Goal: Find specific page/section: Find specific page/section

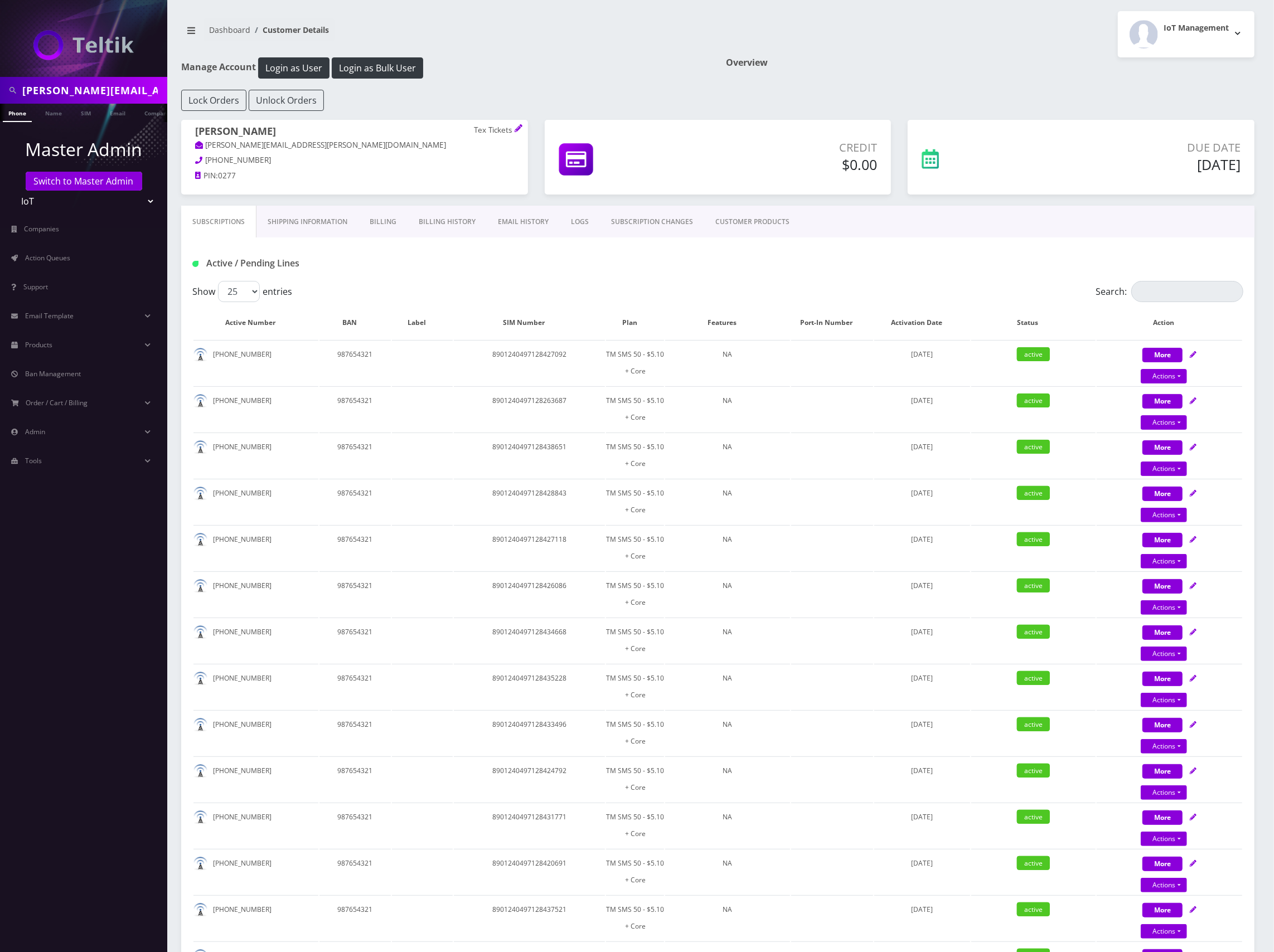
scroll to position [0, 6]
click at [67, 253] on span "Action Queues" at bounding box center [48, 258] width 45 height 10
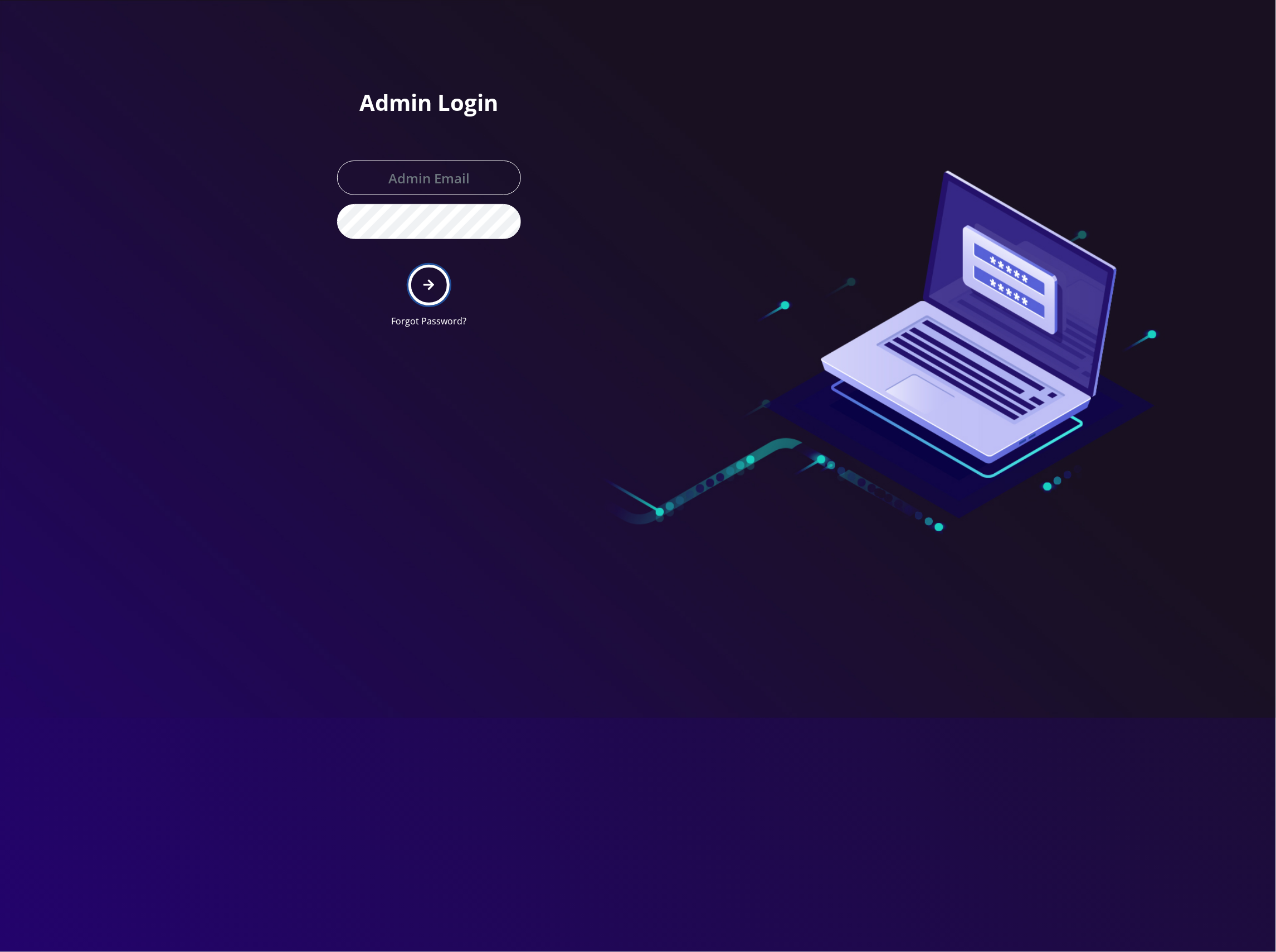
click at [435, 281] on button "submit" at bounding box center [429, 285] width 41 height 41
type input "[EMAIL_ADDRESS][DOMAIN_NAME]"
click at [433, 282] on icon "submit" at bounding box center [429, 284] width 11 height 12
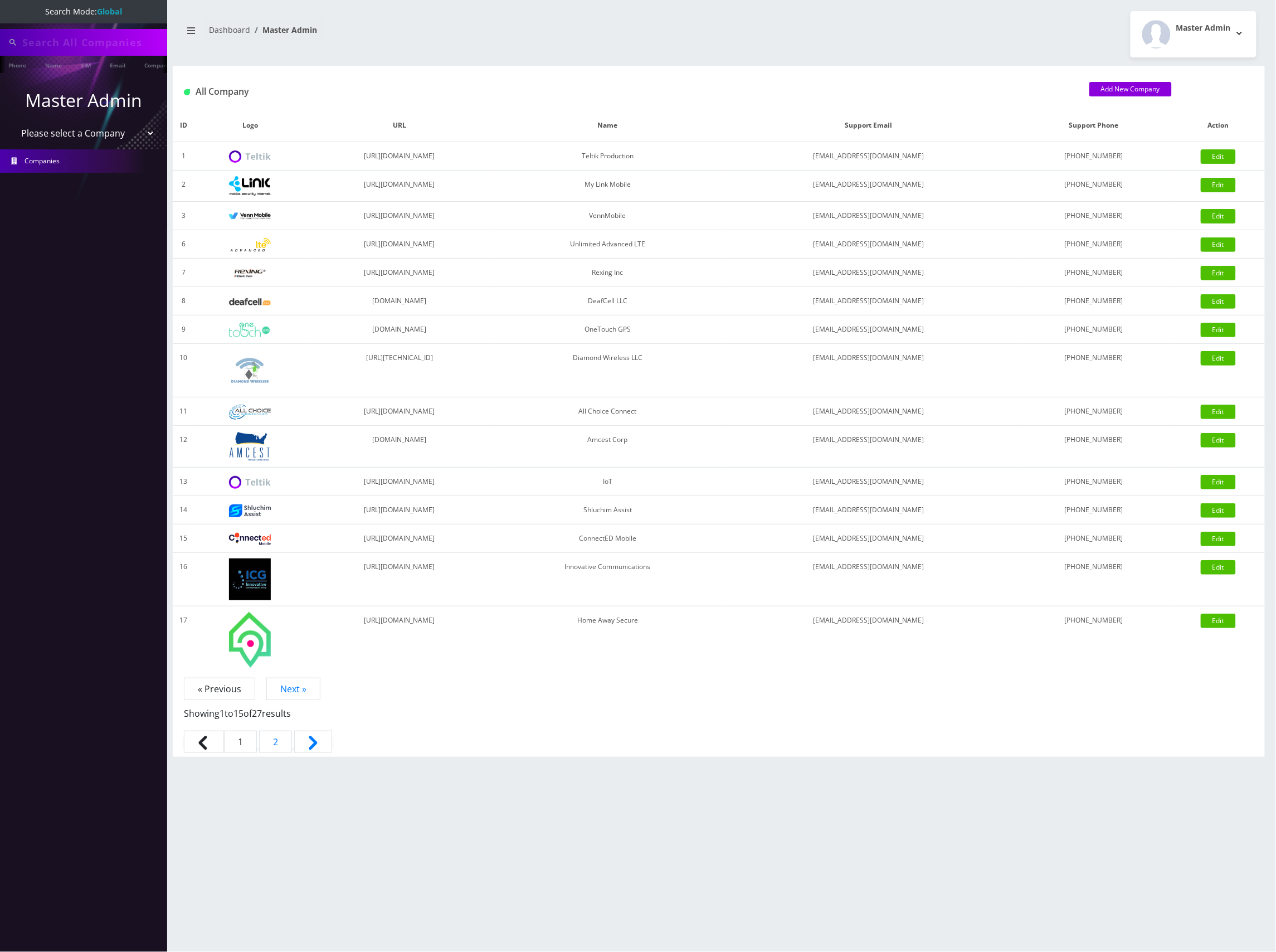
type input "sean.g.duncan@gmail.com"
click at [108, 139] on select "Please select a Company Teltik Production My Link Mobile VennMobile Unlimited A…" at bounding box center [84, 134] width 142 height 21
select select "13"
click at [13, 124] on select "Please select a Company Teltik Production My Link Mobile VennMobile Unlimited A…" at bounding box center [84, 134] width 142 height 21
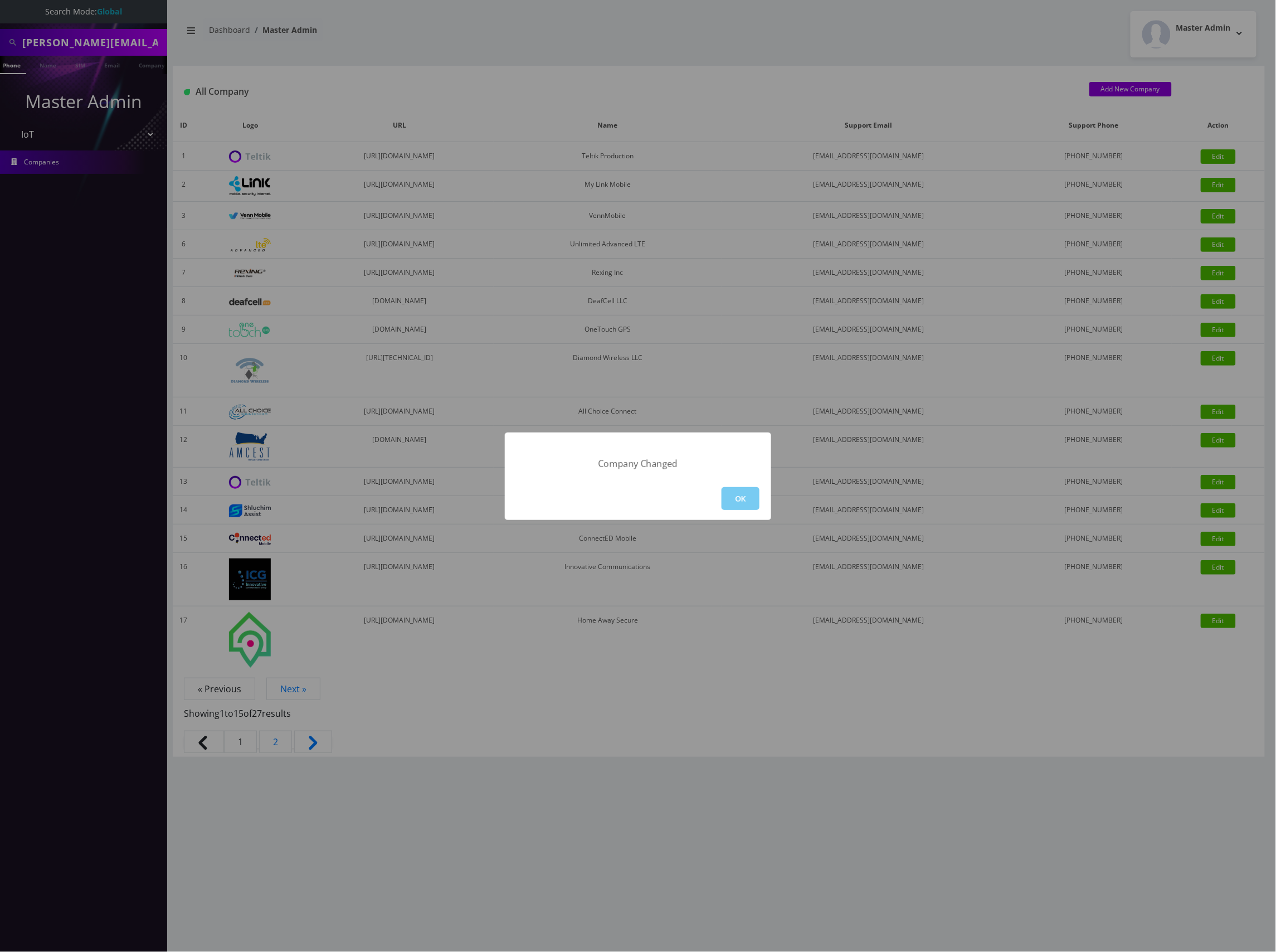
click at [741, 501] on button "OK" at bounding box center [740, 499] width 38 height 23
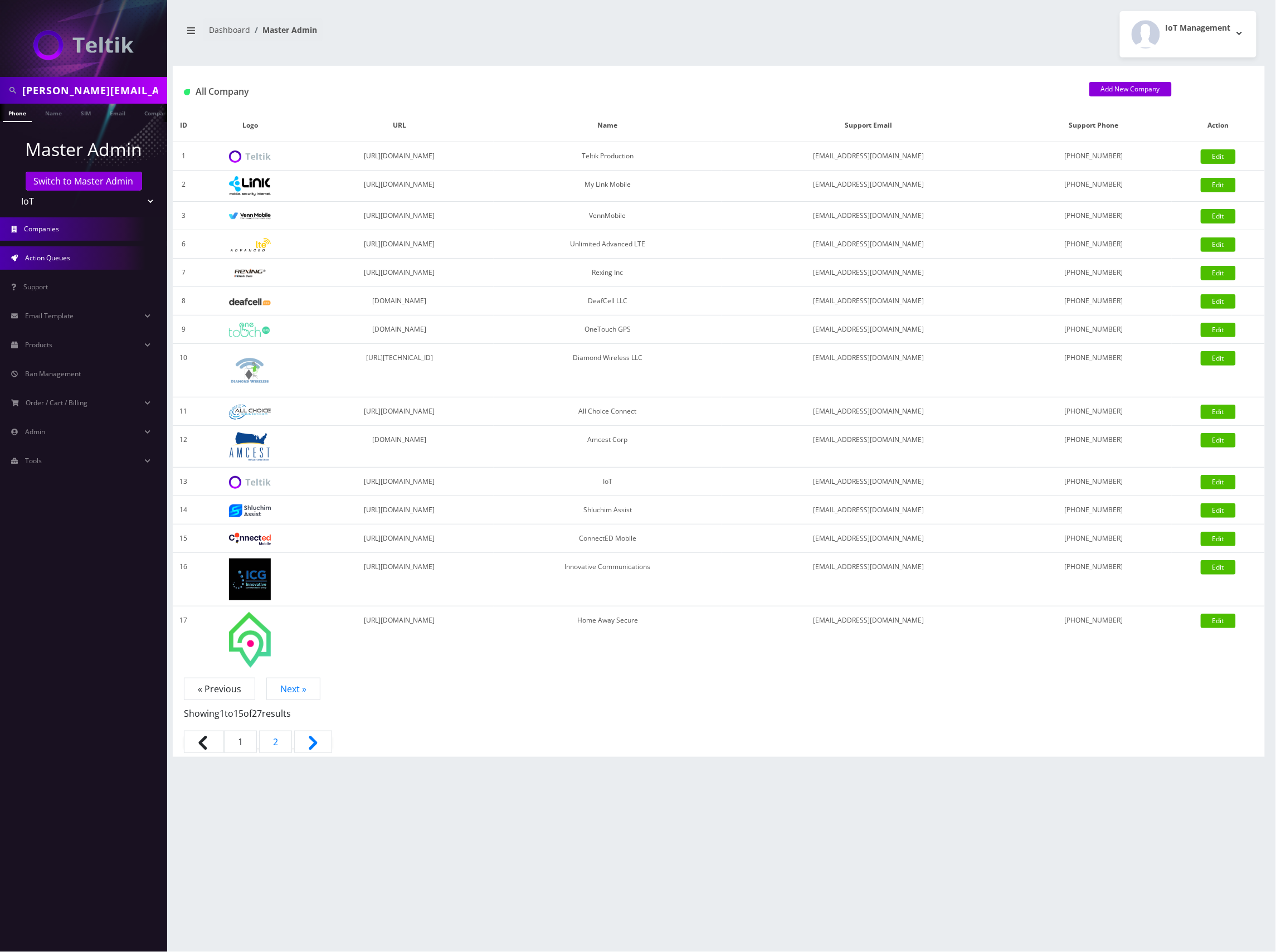
click at [58, 259] on span "Action Queues" at bounding box center [48, 258] width 45 height 10
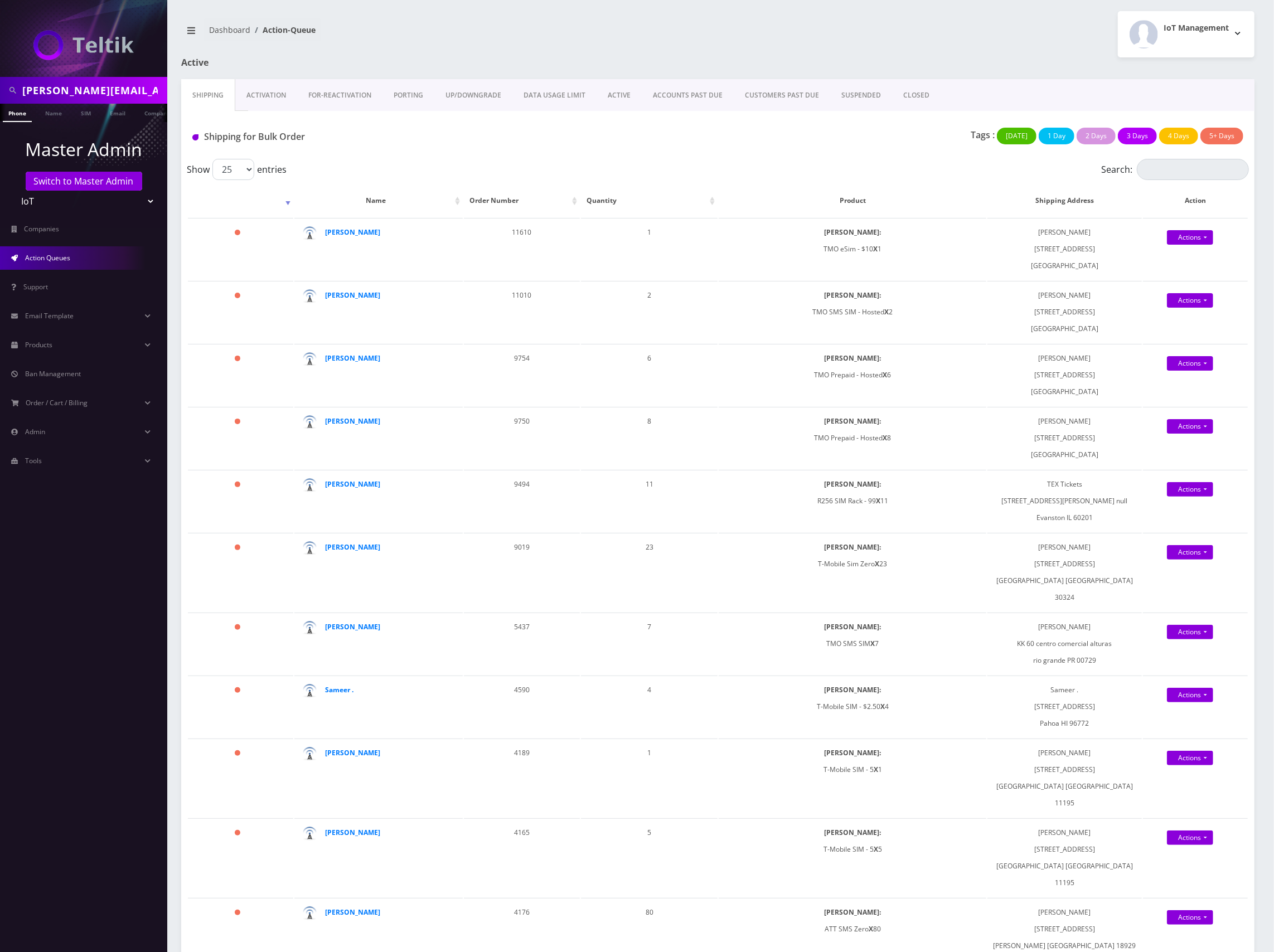
click at [265, 96] on link "Activation" at bounding box center [266, 95] width 62 height 32
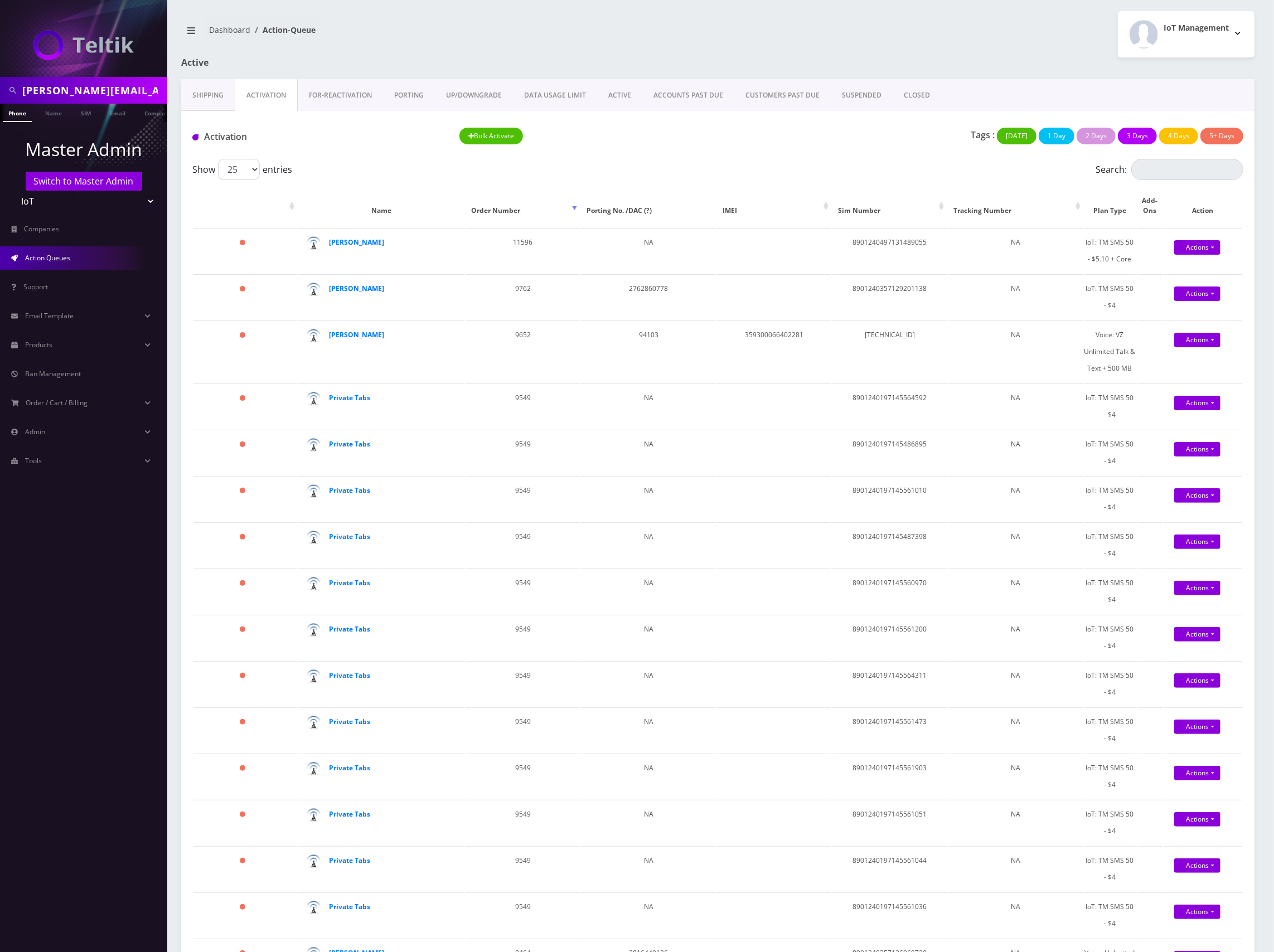
click at [202, 88] on link "Shipping" at bounding box center [208, 95] width 53 height 32
